Goal: Navigation & Orientation: Find specific page/section

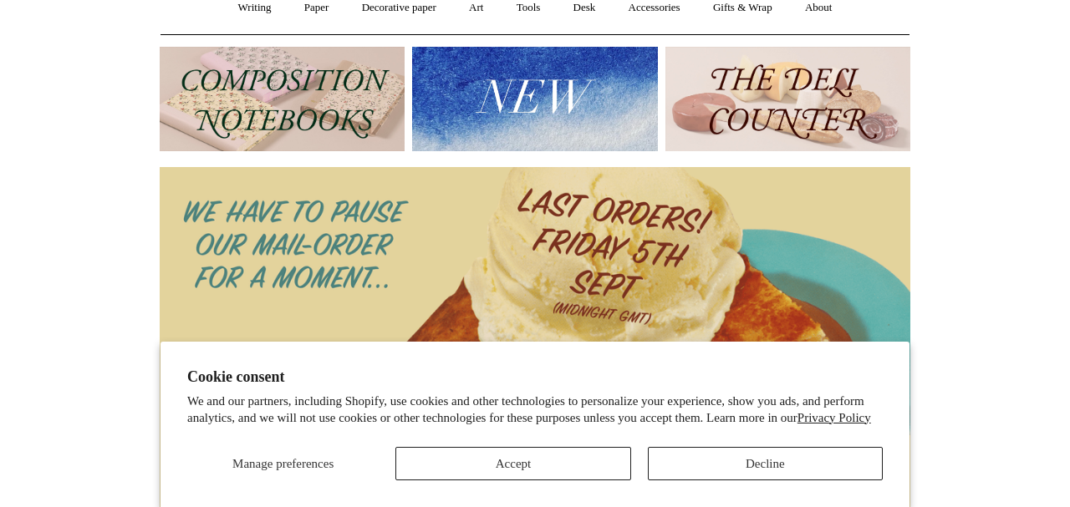
scroll to position [167, 0]
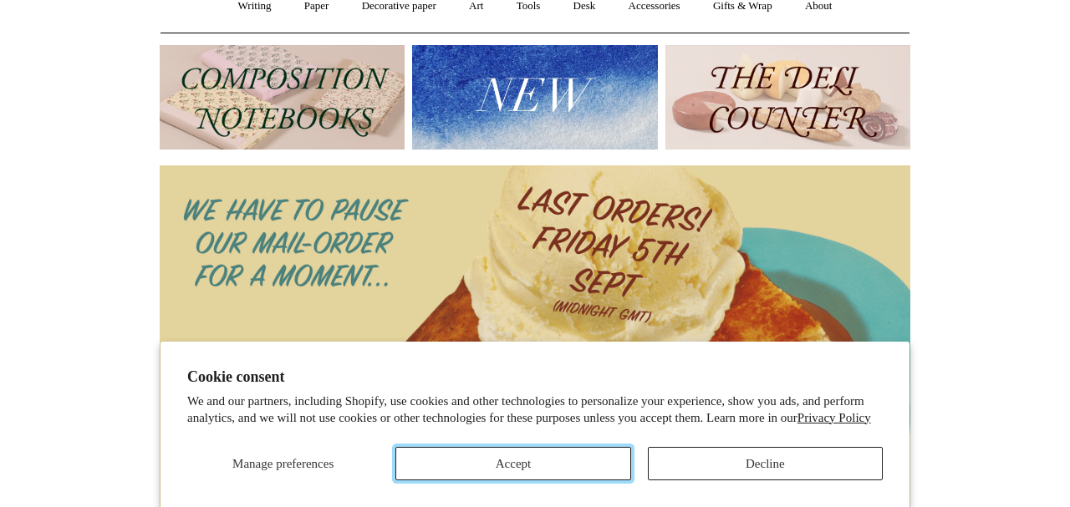
click at [522, 461] on button "Accept" at bounding box center [512, 463] width 235 height 33
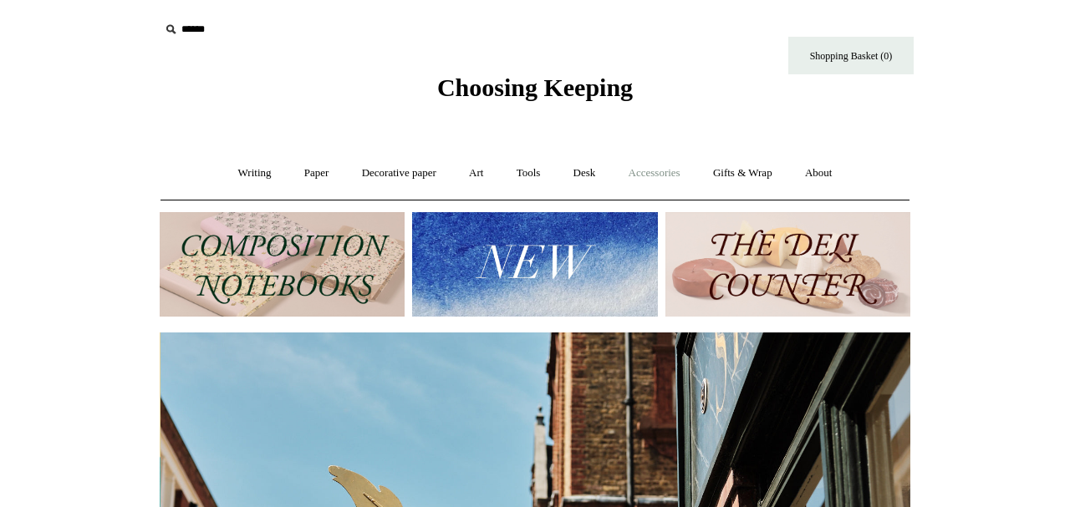
scroll to position [0, 751]
click at [742, 171] on link "Gifts & Wrap +" at bounding box center [742, 173] width 89 height 44
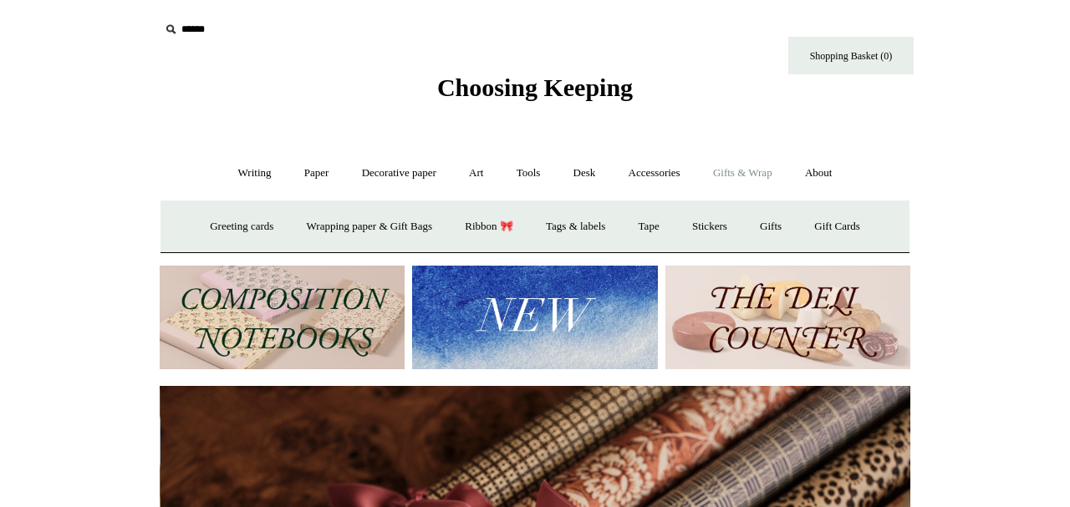
scroll to position [0, 1501]
click at [247, 176] on link "Writing +" at bounding box center [255, 173] width 64 height 44
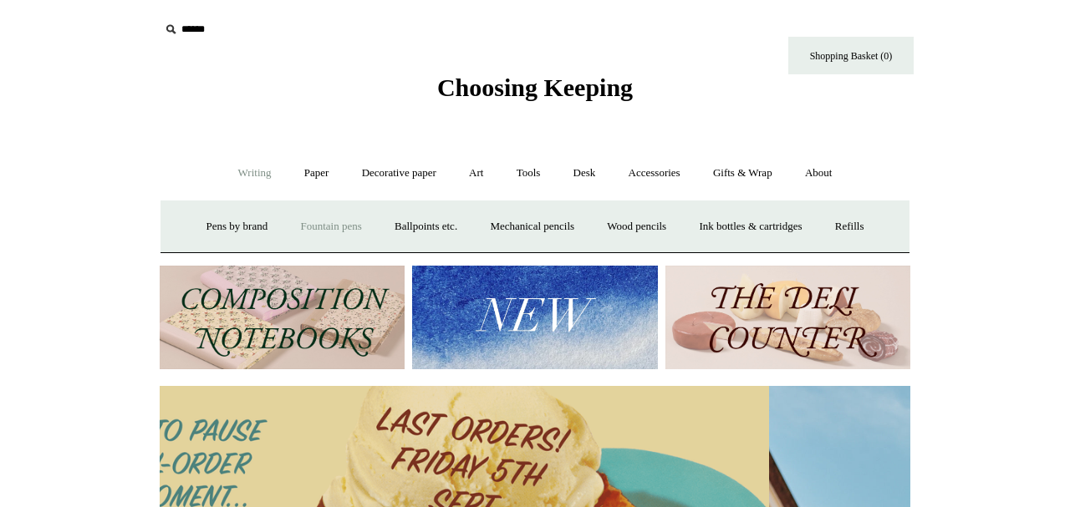
scroll to position [0, 0]
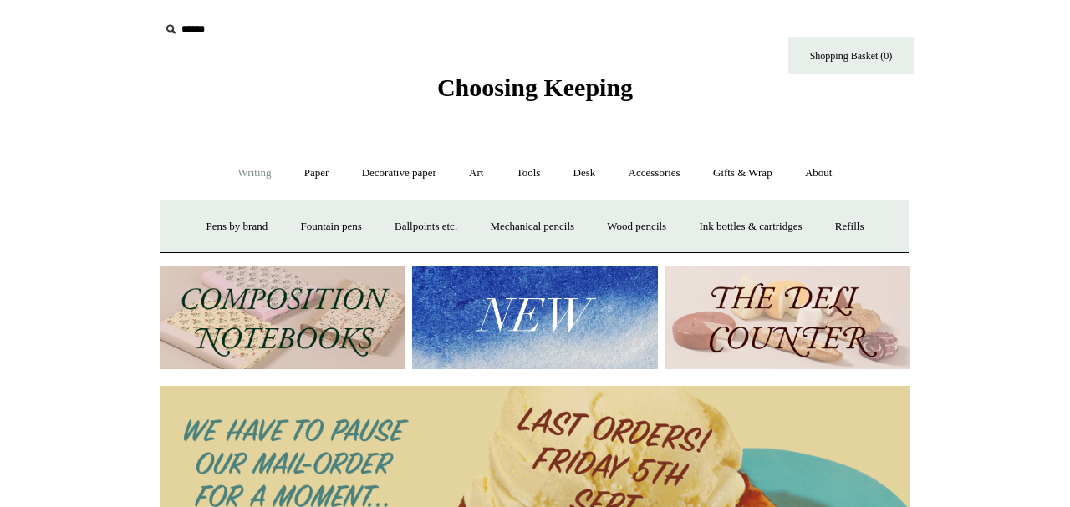
click at [252, 175] on link "Writing -" at bounding box center [255, 173] width 64 height 44
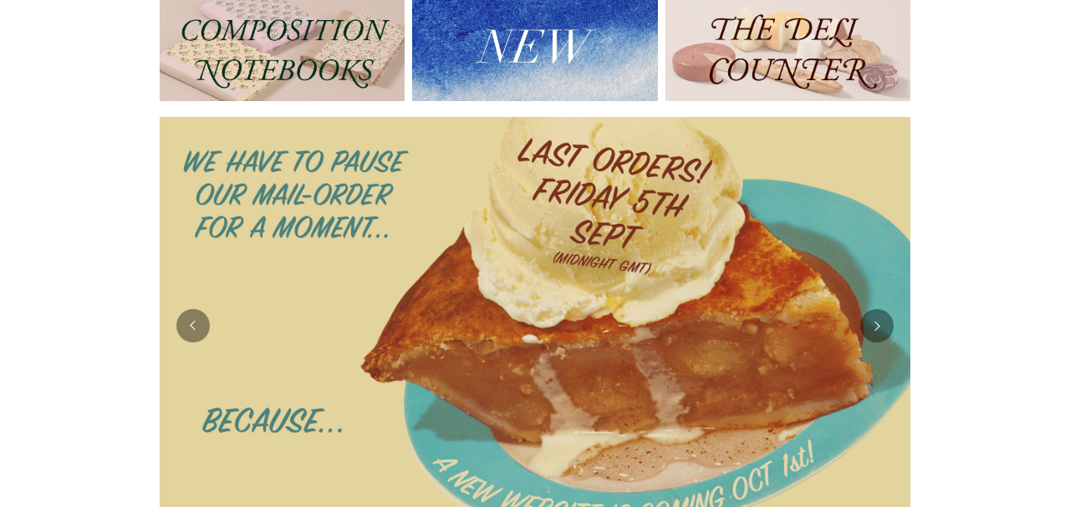
scroll to position [27, 0]
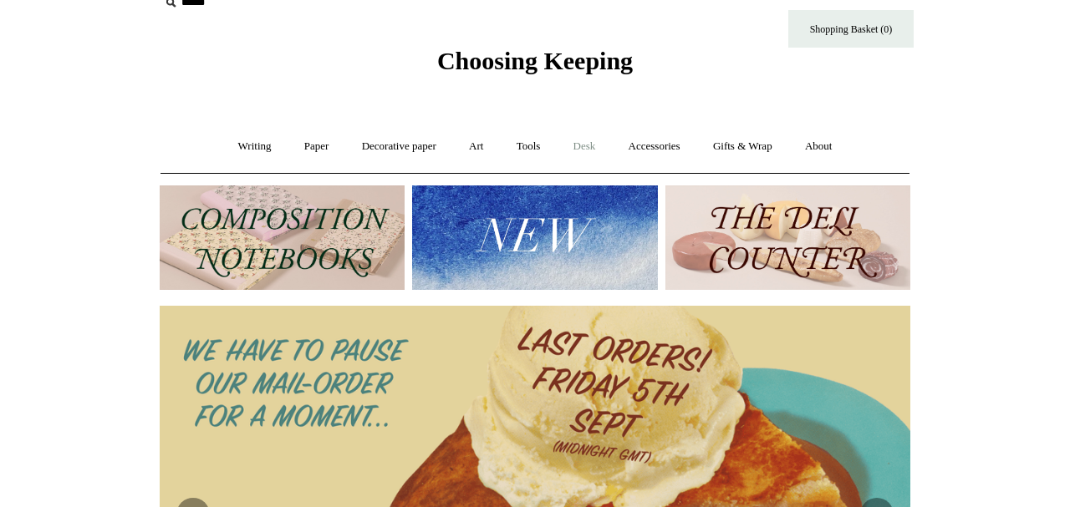
click at [589, 146] on link "Desk +" at bounding box center [584, 147] width 53 height 44
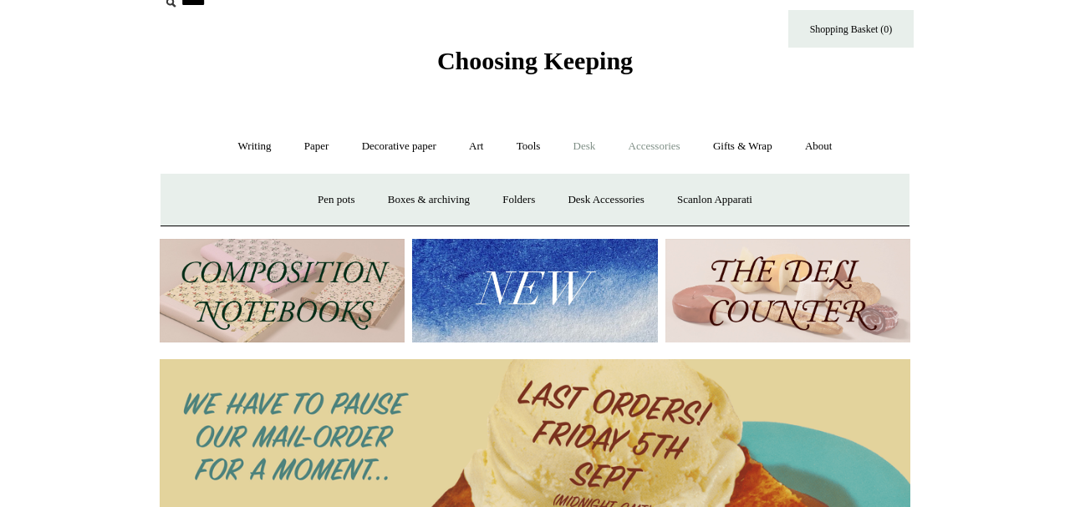
click at [674, 151] on link "Accessories +" at bounding box center [655, 147] width 82 height 44
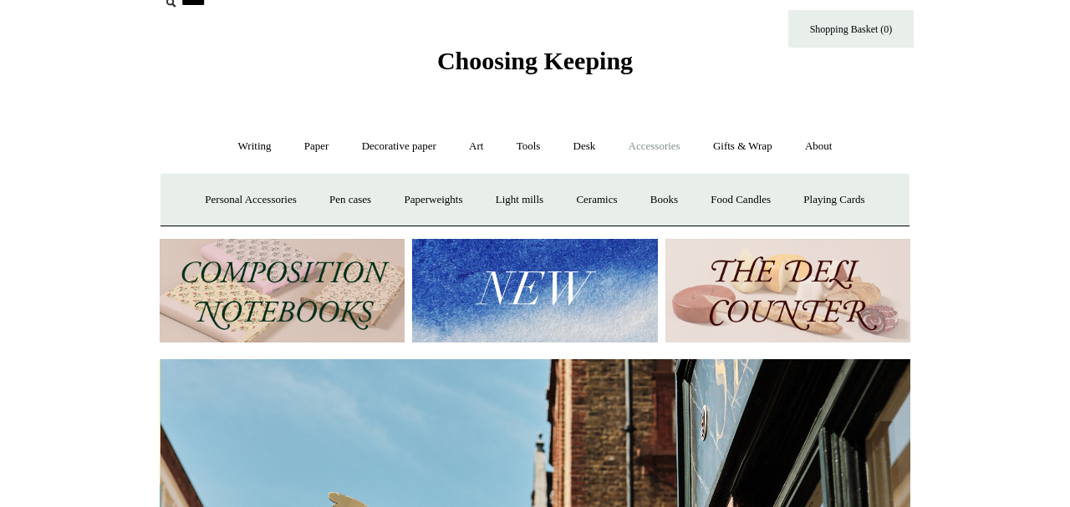
scroll to position [0, 751]
click at [251, 150] on link "Writing +" at bounding box center [255, 147] width 64 height 44
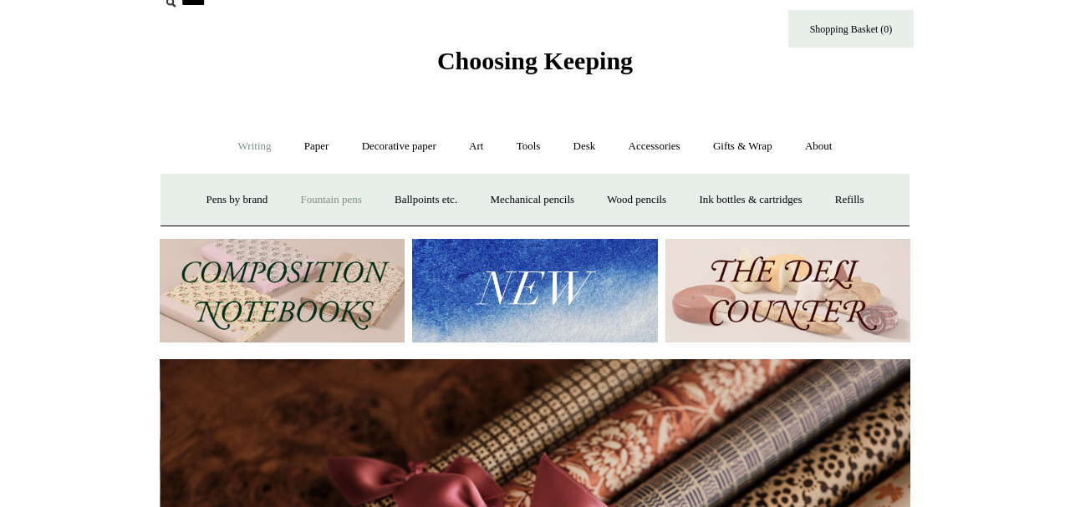
scroll to position [0, 1501]
click at [291, 200] on link "Fountain pens +" at bounding box center [330, 200] width 91 height 44
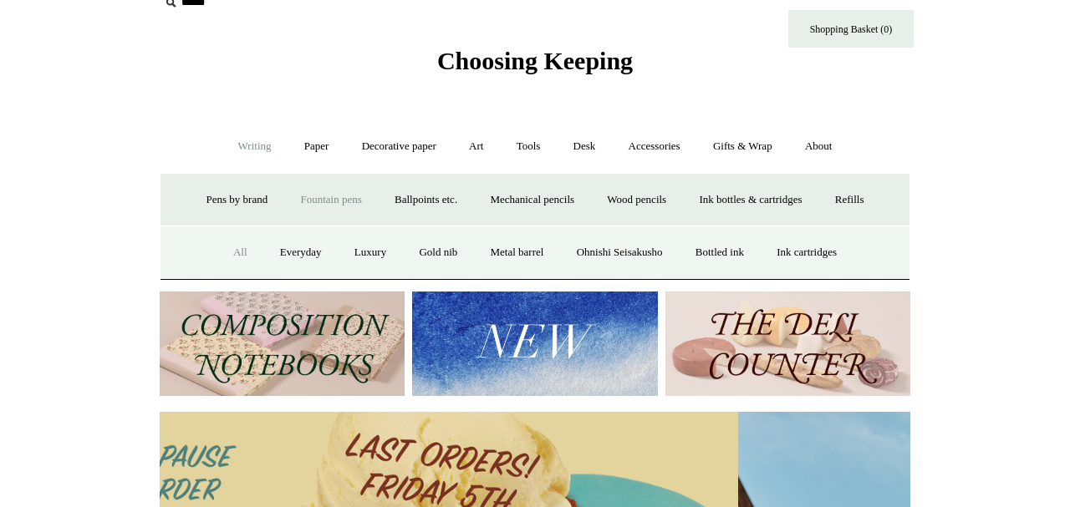
scroll to position [0, 13]
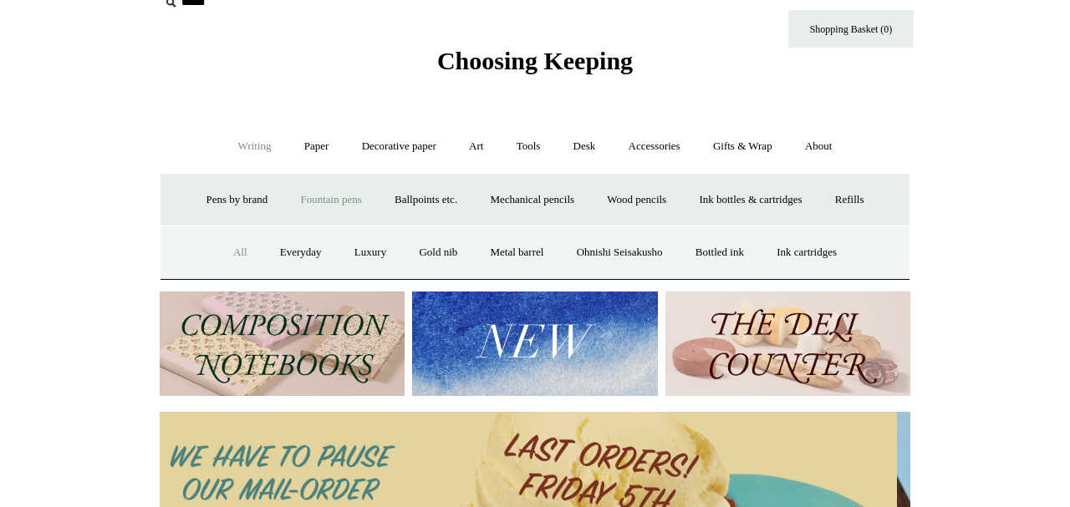
click at [226, 252] on link "All" at bounding box center [240, 253] width 44 height 44
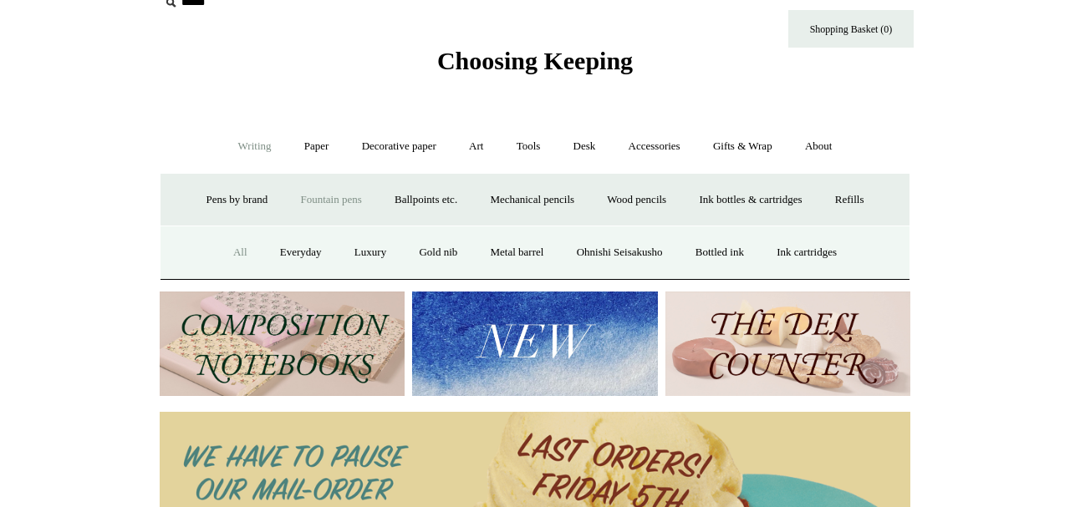
scroll to position [0, 0]
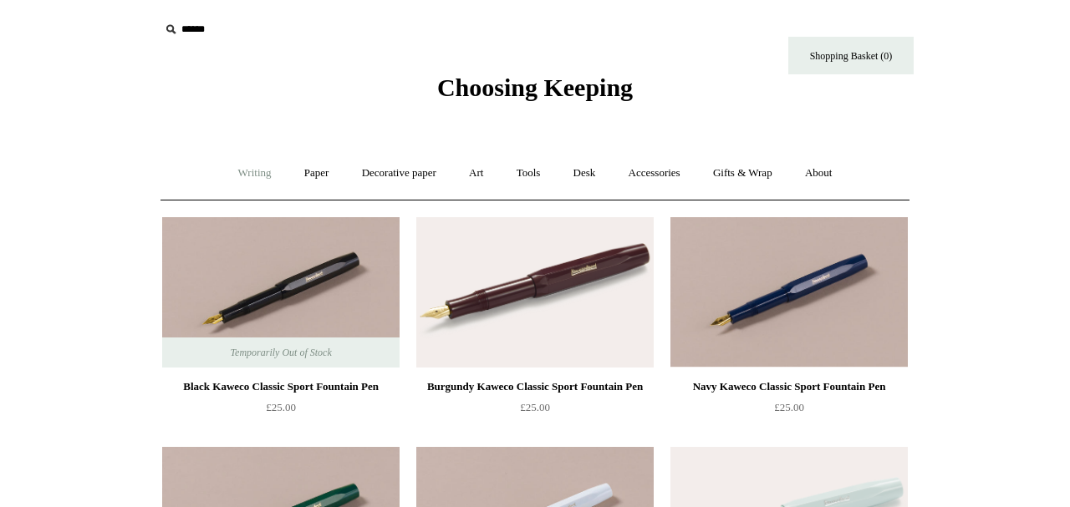
click at [257, 186] on link "Writing +" at bounding box center [255, 173] width 64 height 44
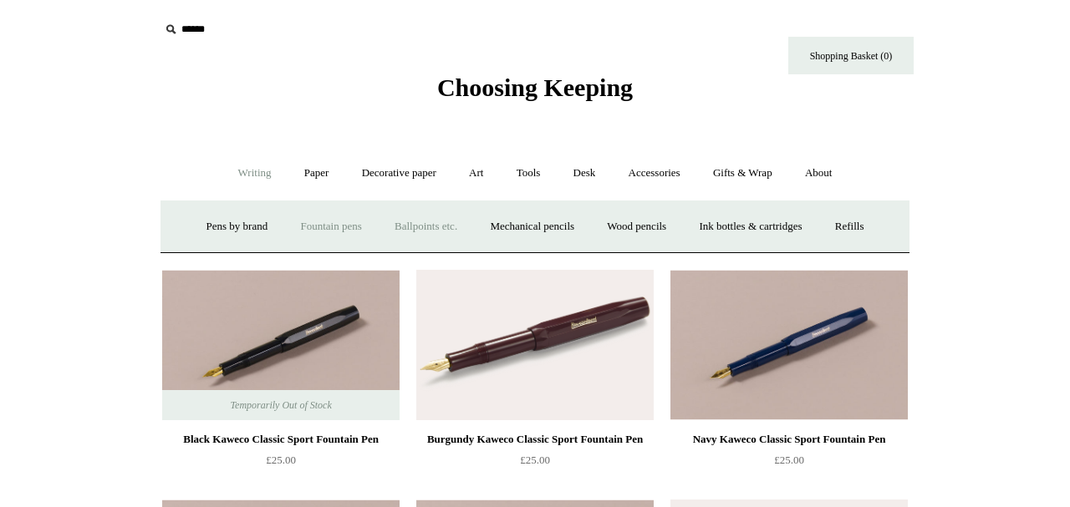
click at [402, 228] on link "Ballpoints etc. +" at bounding box center [426, 227] width 93 height 44
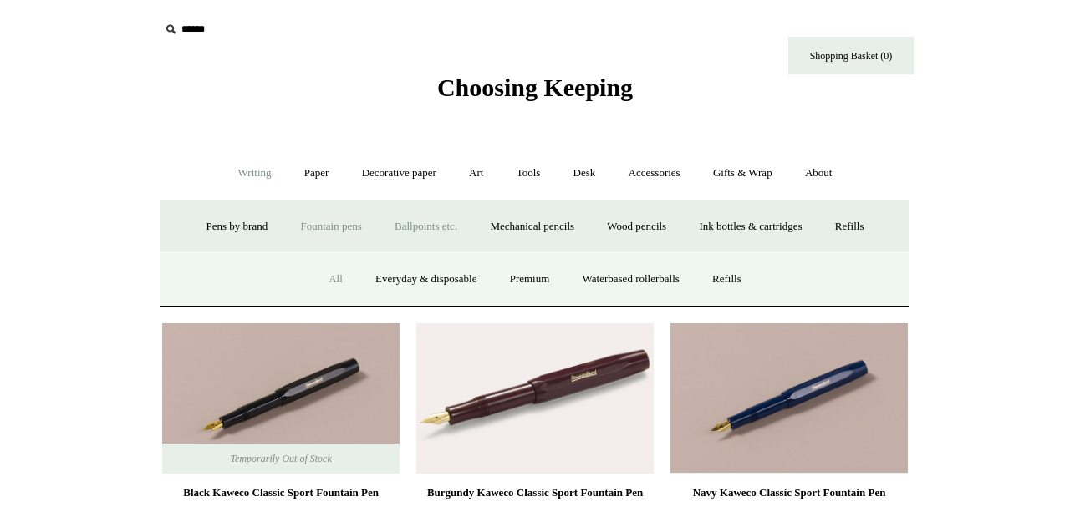
click at [329, 273] on link "All" at bounding box center [336, 279] width 44 height 44
